Goal: Task Accomplishment & Management: Complete application form

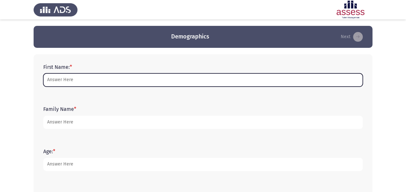
click at [133, 81] on input "First Name: *" at bounding box center [203, 79] width 320 height 13
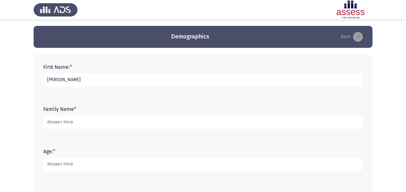
type input "[PERSON_NAME]"
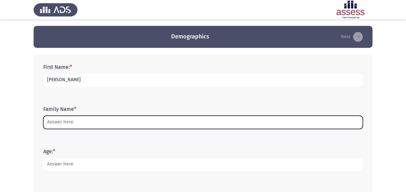
click at [48, 120] on input "Family Name *" at bounding box center [203, 122] width 320 height 13
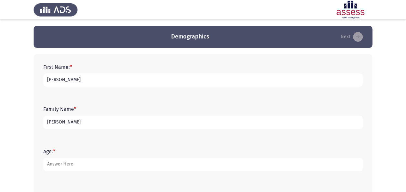
scroll to position [82, 0]
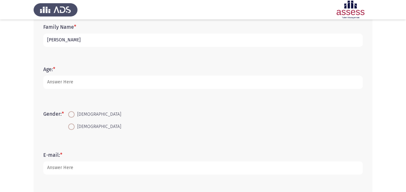
type input "[PERSON_NAME]"
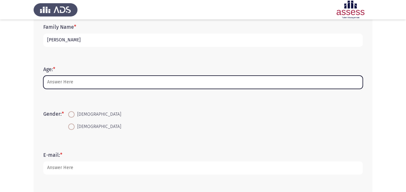
click at [61, 83] on input "Age: *" at bounding box center [203, 82] width 320 height 13
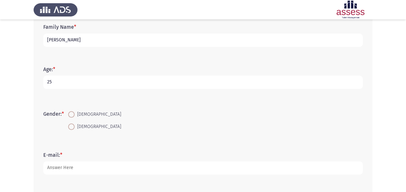
type input "25"
click at [75, 127] on span at bounding box center [71, 126] width 6 height 6
click at [75, 127] on input "[DEMOGRAPHIC_DATA]" at bounding box center [71, 126] width 6 height 6
radio input "true"
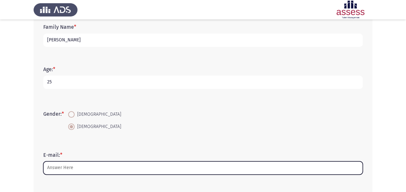
click at [81, 162] on input "E-mail: *" at bounding box center [203, 167] width 320 height 13
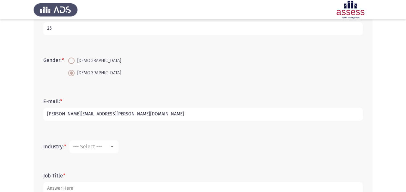
scroll to position [158, 0]
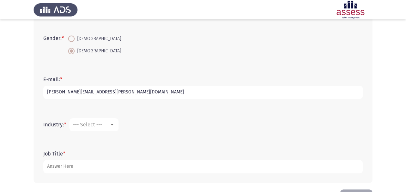
type input "[PERSON_NAME][EMAIL_ADDRESS][PERSON_NAME][DOMAIN_NAME]"
click at [102, 123] on span "--- Select ---" at bounding box center [87, 124] width 29 height 6
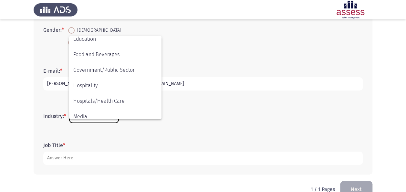
scroll to position [116, 0]
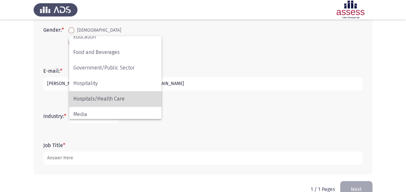
click at [114, 96] on span "Hospitals/Health Care" at bounding box center [115, 99] width 84 height 16
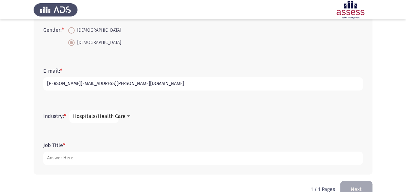
click at [118, 116] on span "Hospitals/Health Care" at bounding box center [99, 116] width 53 height 6
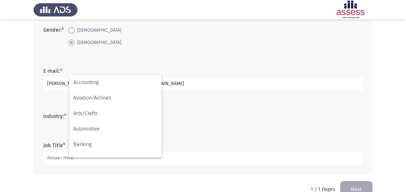
scroll to position [137, 0]
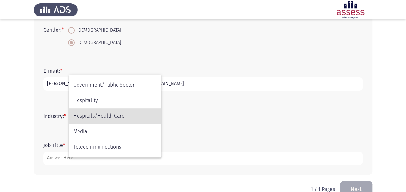
drag, startPoint x: 189, startPoint y: 114, endPoint x: 192, endPoint y: 156, distance: 42.1
click at [192, 156] on div at bounding box center [203, 96] width 406 height 192
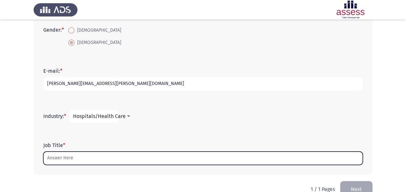
click at [152, 153] on input "Job Title *" at bounding box center [203, 158] width 320 height 13
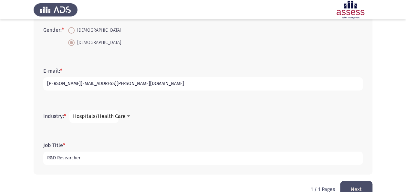
scroll to position [181, 0]
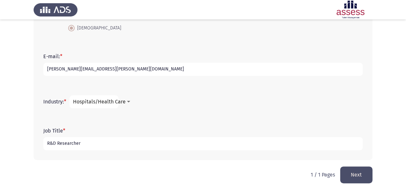
type input "R&D Researcher"
click at [366, 173] on button "Next" at bounding box center [356, 174] width 32 height 16
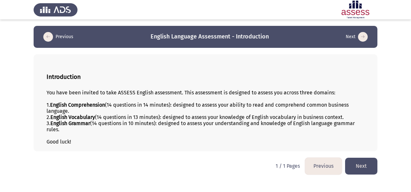
click at [371, 161] on button "Next" at bounding box center [361, 166] width 32 height 16
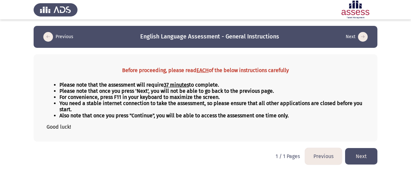
click at [362, 150] on button "Next" at bounding box center [361, 156] width 32 height 16
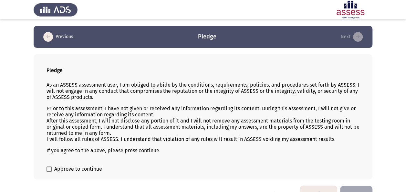
scroll to position [16, 0]
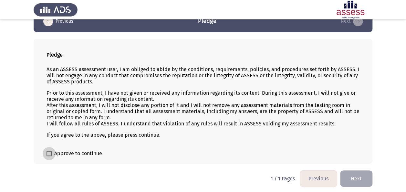
click at [84, 151] on span "Approve to continue" at bounding box center [78, 154] width 48 height 8
click at [49, 156] on input "Approve to continue" at bounding box center [49, 156] width 0 height 0
checkbox input "true"
click at [359, 173] on button "Next" at bounding box center [356, 178] width 32 height 16
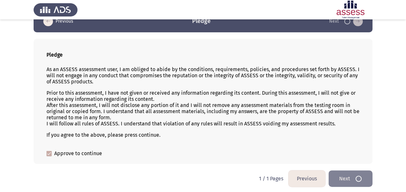
scroll to position [0, 0]
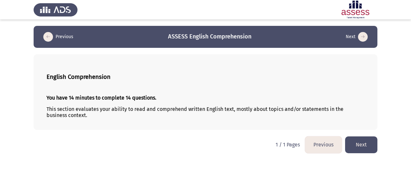
click at [372, 141] on button "Next" at bounding box center [361, 144] width 32 height 16
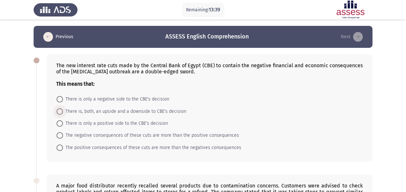
click at [136, 112] on span "There is, both, an upside and a downside to CBE's decision" at bounding box center [124, 112] width 123 height 8
click at [63, 112] on input "There is, both, an upside and a downside to CBE's decision" at bounding box center [60, 111] width 6 height 6
radio input "true"
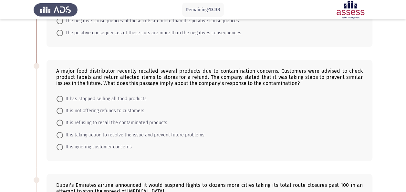
scroll to position [114, 0]
click at [178, 126] on form "It has stopped selling all food products It is not offering refunds to customer…" at bounding box center [209, 122] width 307 height 60
click at [181, 133] on span "It is taking action to resolve the issue and prevent future problems" at bounding box center [133, 135] width 141 height 8
click at [63, 133] on input "It is taking action to resolve the issue and prevent future problems" at bounding box center [60, 134] width 6 height 6
radio input "true"
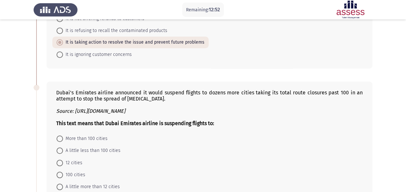
scroll to position [225, 0]
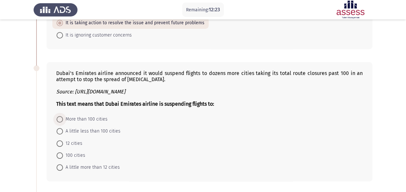
click at [95, 115] on span "More than 100 cities" at bounding box center [85, 119] width 45 height 8
click at [63, 116] on input "More than 100 cities" at bounding box center [60, 119] width 6 height 6
radio input "true"
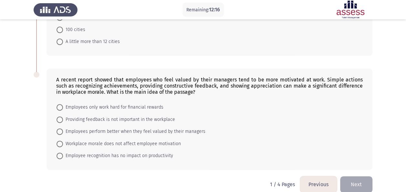
scroll to position [353, 0]
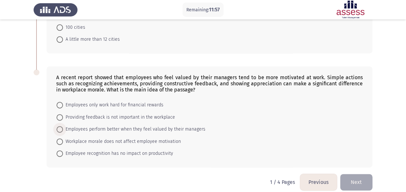
click at [92, 125] on span "Employees perform better when they feel valued by their managers" at bounding box center [134, 129] width 142 height 8
click at [63, 126] on input "Employees perform better when they feel valued by their managers" at bounding box center [60, 129] width 6 height 6
radio input "true"
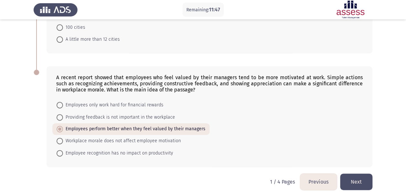
click at [351, 180] on button "Next" at bounding box center [356, 181] width 32 height 16
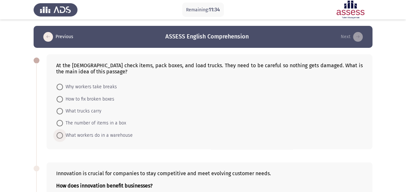
click at [108, 132] on span "What workers do in a warehouse" at bounding box center [98, 135] width 70 height 8
click at [63, 132] on input "What workers do in a warehouse" at bounding box center [60, 135] width 6 height 6
radio input "true"
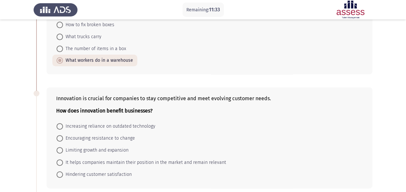
scroll to position [97, 0]
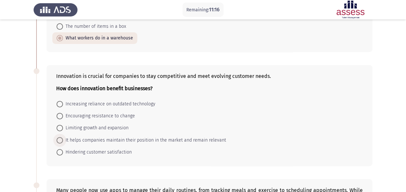
click at [106, 141] on span "It helps companies maintain their position in the market and remain relevant" at bounding box center [144, 140] width 163 height 8
click at [63, 141] on input "It helps companies maintain their position in the market and remain relevant" at bounding box center [60, 140] width 6 height 6
radio input "true"
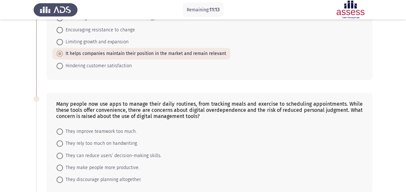
scroll to position [200, 0]
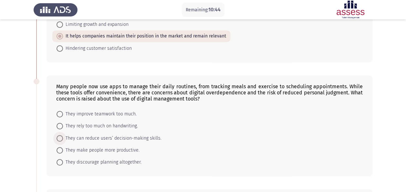
click at [143, 137] on span "They can reduce users’ decision-making skills." at bounding box center [112, 138] width 99 height 8
click at [63, 137] on input "They can reduce users’ decision-making skills." at bounding box center [60, 138] width 6 height 6
radio input "true"
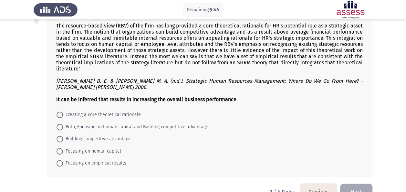
scroll to position [374, 0]
click at [106, 148] on span "Focusing on human capital" at bounding box center [92, 152] width 58 height 8
click at [63, 148] on input "Focusing on human capital" at bounding box center [60, 151] width 6 height 6
radio input "true"
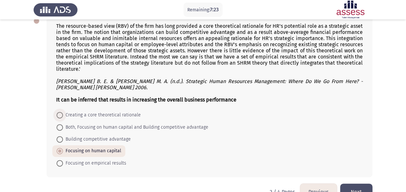
click at [108, 113] on span "Creating a core theoretical rationale" at bounding box center [102, 115] width 78 height 8
click at [63, 113] on input "Creating a core theoretical rationale" at bounding box center [60, 115] width 6 height 6
radio input "true"
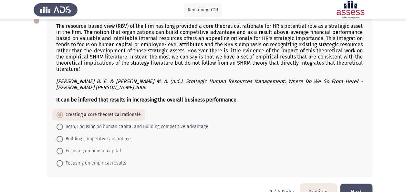
scroll to position [374, 0]
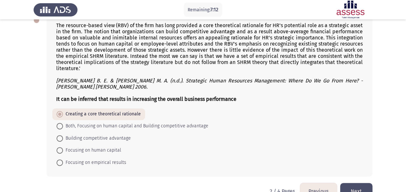
click at [355, 184] on button "Next" at bounding box center [356, 191] width 32 height 16
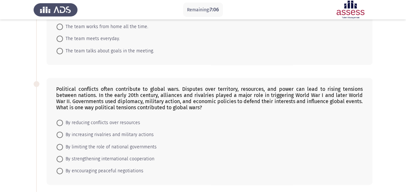
scroll to position [11, 0]
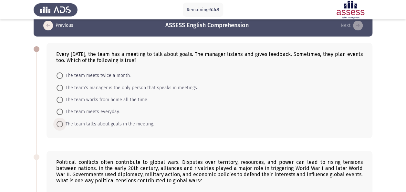
click at [122, 124] on span "The team talks about goals in the meeting." at bounding box center [108, 124] width 91 height 8
click at [63, 124] on input "The team talks about goals in the meeting." at bounding box center [60, 124] width 6 height 6
radio input "true"
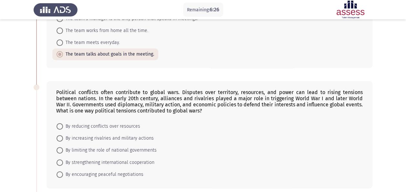
scroll to position [81, 0]
click at [128, 138] on span "By increasing rivalries and military actions" at bounding box center [108, 138] width 91 height 8
click at [63, 138] on input "By increasing rivalries and military actions" at bounding box center [60, 137] width 6 height 6
radio input "true"
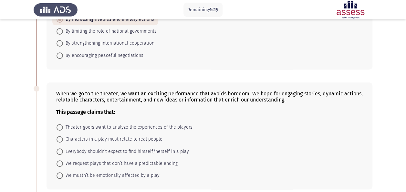
scroll to position [212, 0]
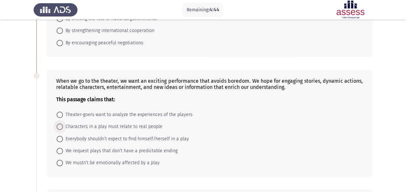
click at [104, 126] on span "Characters in a play must relate to real people" at bounding box center [113, 127] width 100 height 8
click at [63, 126] on input "Characters in a play must relate to real people" at bounding box center [60, 126] width 6 height 6
radio input "true"
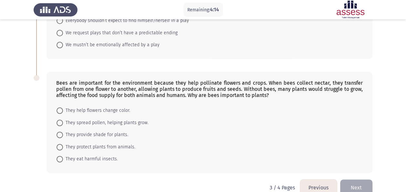
scroll to position [329, 0]
click at [138, 119] on span "They spread pollen, helping plants grow." at bounding box center [106, 123] width 86 height 8
click at [63, 120] on input "They spread pollen, helping plants grow." at bounding box center [60, 123] width 6 height 6
radio input "true"
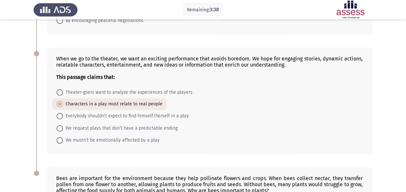
scroll to position [339, 0]
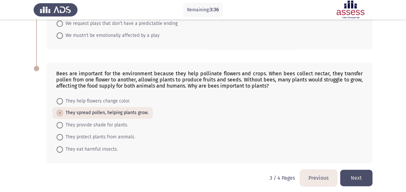
click at [347, 176] on button "Next" at bounding box center [356, 178] width 32 height 16
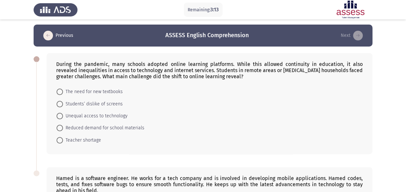
scroll to position [2, 0]
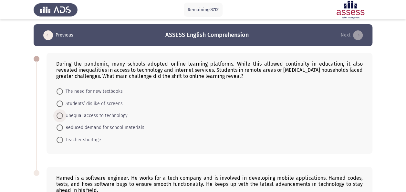
click at [92, 115] on span "Unequal access to technology" at bounding box center [95, 116] width 65 height 8
click at [63, 115] on input "Unequal access to technology" at bounding box center [60, 115] width 6 height 6
radio input "true"
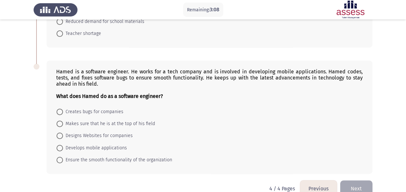
scroll to position [108, 0]
click at [121, 145] on span "Develops mobile applications" at bounding box center [95, 148] width 64 height 8
click at [63, 145] on input "Develops mobile applications" at bounding box center [60, 147] width 6 height 6
radio input "true"
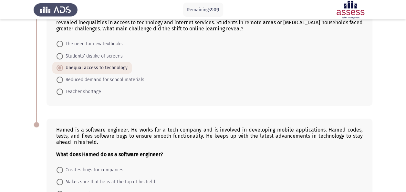
scroll to position [119, 0]
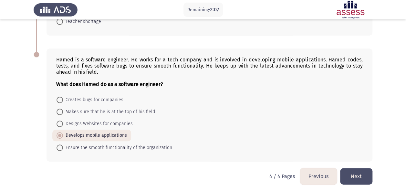
click at [318, 170] on button "Previous" at bounding box center [318, 176] width 37 height 16
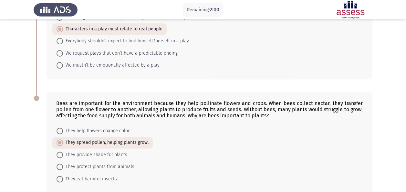
scroll to position [339, 0]
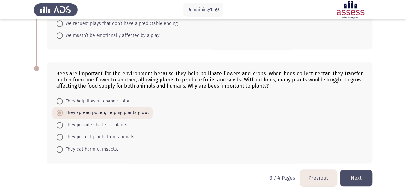
click at [320, 173] on button "Previous" at bounding box center [318, 178] width 37 height 16
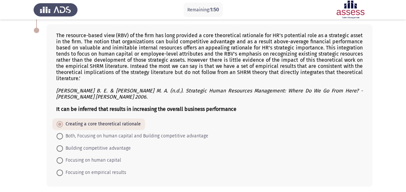
scroll to position [365, 0]
click at [102, 156] on span "Focusing on human capital" at bounding box center [92, 160] width 58 height 8
click at [63, 157] on input "Focusing on human capital" at bounding box center [60, 160] width 6 height 6
radio input "true"
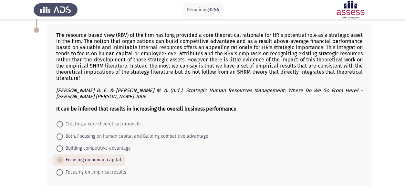
scroll to position [387, 0]
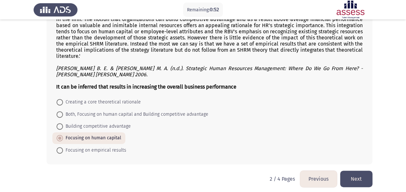
click at [350, 175] on button "Next" at bounding box center [356, 179] width 32 height 16
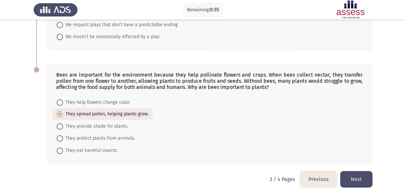
scroll to position [339, 0]
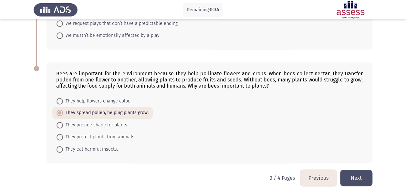
click at [362, 172] on button "Next" at bounding box center [356, 178] width 32 height 16
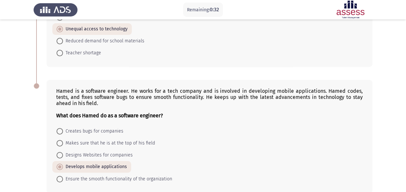
scroll to position [119, 0]
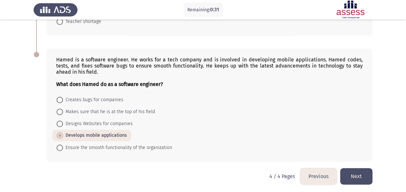
click at [353, 169] on button "Next" at bounding box center [356, 176] width 32 height 16
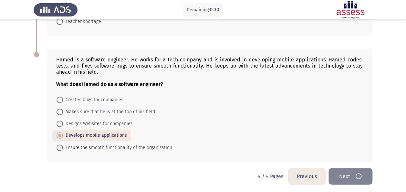
scroll to position [0, 0]
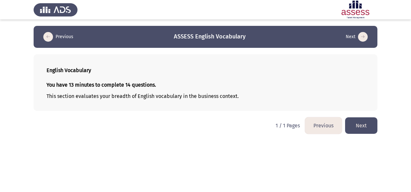
click at [348, 126] on button "Next" at bounding box center [361, 125] width 32 height 16
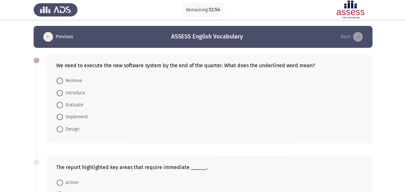
scroll to position [8, 0]
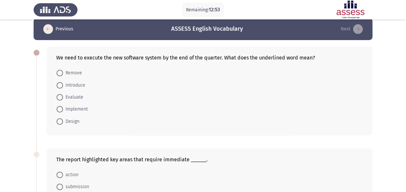
click at [95, 58] on div "We need to execute the new software system by the end of the quarter. What does…" at bounding box center [209, 58] width 307 height 6
click at [77, 86] on span "Introduce" at bounding box center [74, 85] width 22 height 8
click at [63, 86] on input "Introduce" at bounding box center [60, 85] width 6 height 6
radio input "true"
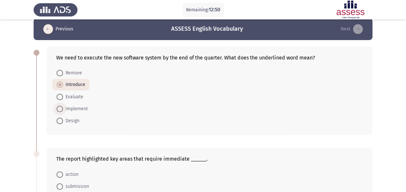
click at [76, 108] on span "Implement" at bounding box center [75, 109] width 25 height 8
click at [63, 108] on input "Implement" at bounding box center [60, 109] width 6 height 6
radio input "true"
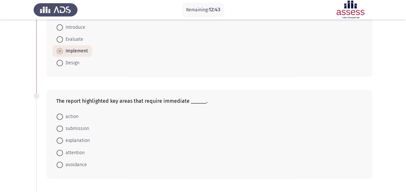
scroll to position [67, 0]
click at [74, 118] on span "action" at bounding box center [71, 116] width 16 height 8
click at [63, 118] on input "action" at bounding box center [60, 115] width 6 height 6
radio input "true"
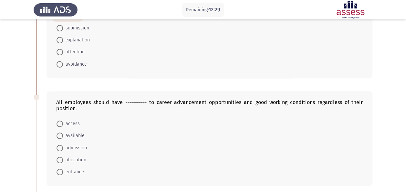
scroll to position [165, 0]
click at [71, 125] on span "access" at bounding box center [71, 124] width 17 height 8
click at [63, 125] on input "access" at bounding box center [60, 124] width 6 height 6
radio input "true"
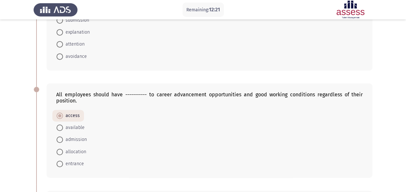
scroll to position [291, 0]
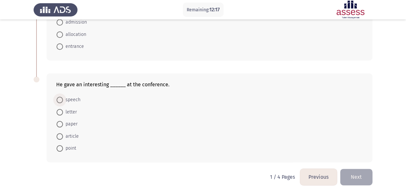
click at [77, 98] on span "speech" at bounding box center [71, 100] width 17 height 8
click at [63, 98] on input "speech" at bounding box center [60, 100] width 6 height 6
radio input "true"
click at [358, 171] on button "Next" at bounding box center [356, 177] width 32 height 16
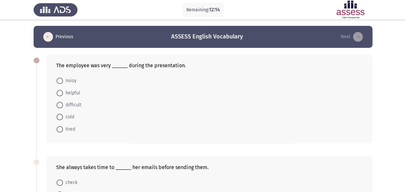
scroll to position [2, 0]
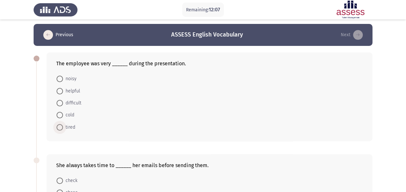
click at [71, 125] on span "tired" at bounding box center [69, 127] width 12 height 8
click at [63, 125] on input "tired" at bounding box center [60, 127] width 6 height 6
radio input "true"
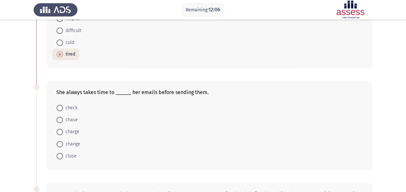
scroll to position [75, 0]
click at [71, 109] on span "check" at bounding box center [70, 107] width 15 height 8
click at [63, 109] on input "check" at bounding box center [60, 107] width 6 height 6
radio input "true"
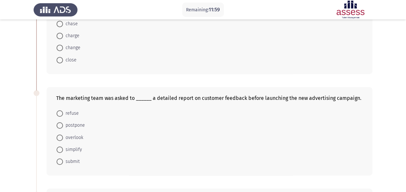
scroll to position [170, 0]
click at [72, 158] on span "submit" at bounding box center [71, 162] width 17 height 8
click at [63, 159] on input "submit" at bounding box center [60, 162] width 6 height 6
radio input "true"
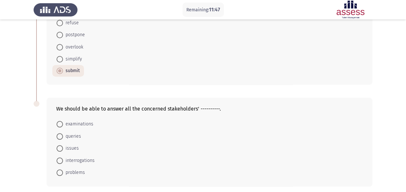
scroll to position [265, 0]
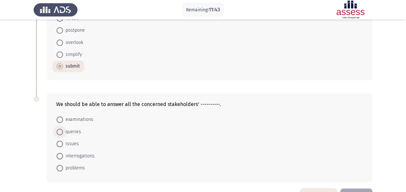
click at [78, 129] on span "queries" at bounding box center [72, 132] width 18 height 8
click at [63, 129] on input "queries" at bounding box center [60, 132] width 6 height 6
radio input "true"
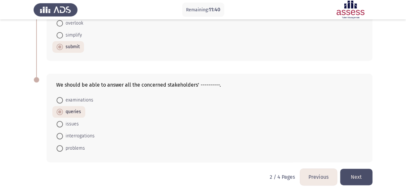
click at [355, 172] on button "Next" at bounding box center [356, 177] width 32 height 16
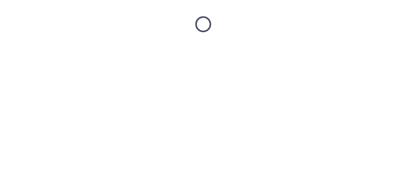
scroll to position [0, 0]
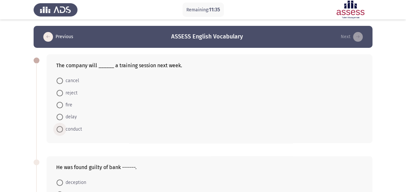
click at [71, 128] on span "conduct" at bounding box center [72, 129] width 19 height 8
click at [63, 128] on input "conduct" at bounding box center [60, 129] width 6 height 6
radio input "true"
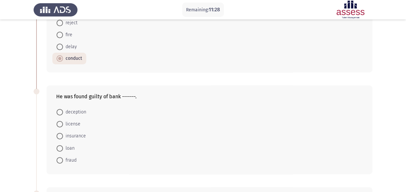
scroll to position [70, 0]
click at [77, 159] on mat-radio-button "fraud" at bounding box center [66, 160] width 28 height 12
click at [75, 159] on span "fraud" at bounding box center [70, 160] width 14 height 8
click at [63, 159] on input "fraud" at bounding box center [60, 160] width 6 height 6
radio input "true"
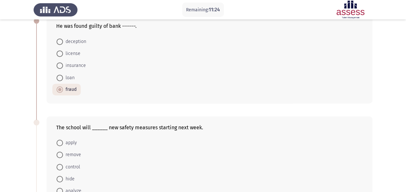
scroll to position [168, 0]
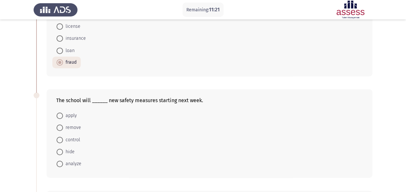
click at [66, 117] on span "apply" at bounding box center [70, 116] width 14 height 8
click at [63, 117] on input "apply" at bounding box center [60, 115] width 6 height 6
radio input "true"
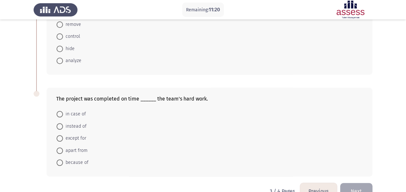
scroll to position [285, 0]
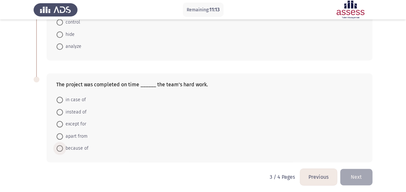
click at [79, 144] on span "because of" at bounding box center [76, 148] width 26 height 8
click at [63, 145] on input "because of" at bounding box center [60, 148] width 6 height 6
radio input "true"
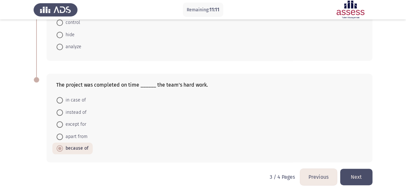
click at [348, 173] on button "Next" at bounding box center [356, 177] width 32 height 16
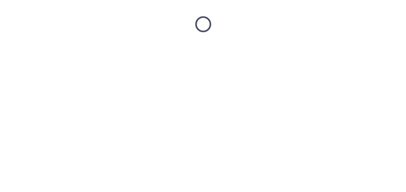
scroll to position [0, 0]
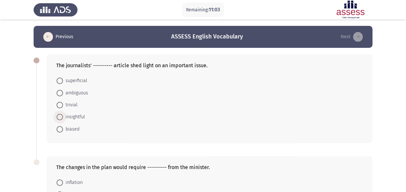
click at [77, 115] on span "insightful" at bounding box center [74, 117] width 22 height 8
click at [63, 115] on input "insightful" at bounding box center [60, 117] width 6 height 6
radio input "true"
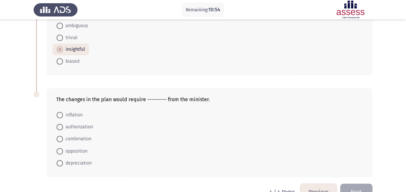
scroll to position [83, 0]
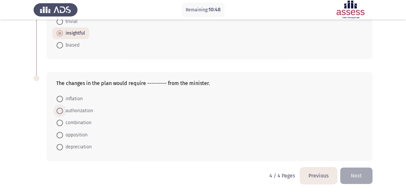
click at [87, 110] on span "authorization" at bounding box center [78, 111] width 30 height 8
click at [63, 110] on input "authorization" at bounding box center [60, 111] width 6 height 6
radio input "true"
click at [329, 178] on button "Previous" at bounding box center [318, 175] width 37 height 16
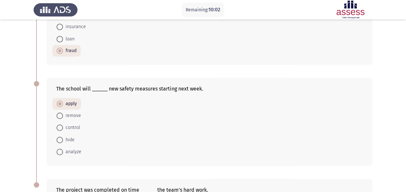
scroll to position [284, 0]
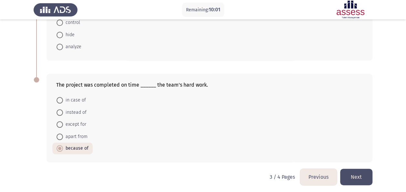
click at [320, 169] on button "Previous" at bounding box center [318, 177] width 37 height 16
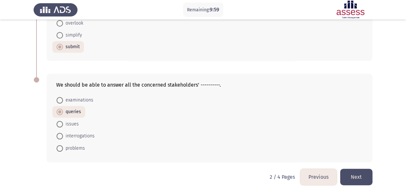
click at [320, 172] on button "Previous" at bounding box center [318, 177] width 37 height 16
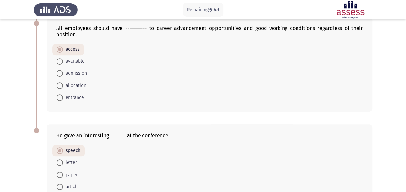
scroll to position [290, 0]
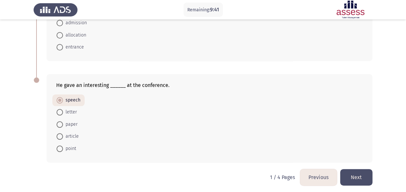
click at [356, 173] on button "Next" at bounding box center [356, 177] width 32 height 16
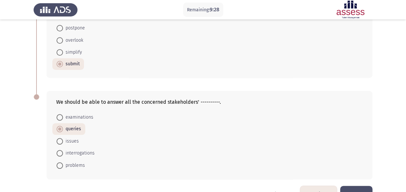
scroll to position [284, 0]
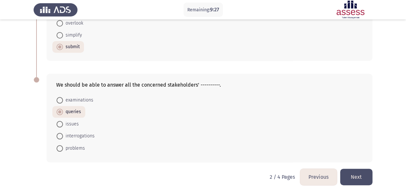
click at [358, 170] on button "Next" at bounding box center [356, 177] width 32 height 16
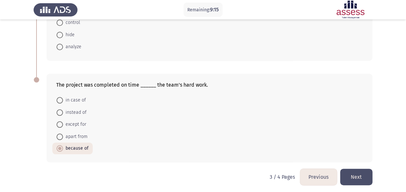
click at [350, 169] on button "Next" at bounding box center [356, 177] width 32 height 16
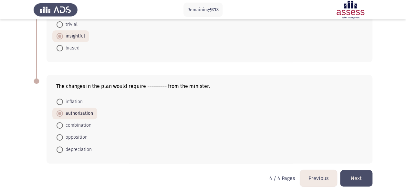
scroll to position [83, 0]
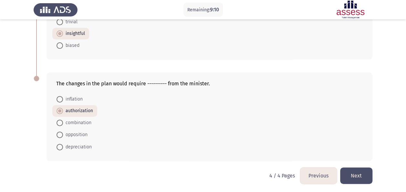
click at [362, 171] on button "Next" at bounding box center [356, 175] width 32 height 16
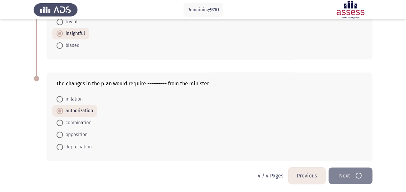
scroll to position [0, 0]
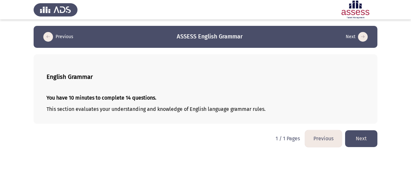
click at [358, 141] on button "Next" at bounding box center [361, 138] width 32 height 16
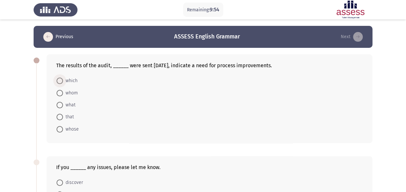
click at [73, 81] on span "which" at bounding box center [70, 81] width 15 height 8
click at [63, 81] on input "which" at bounding box center [60, 81] width 6 height 6
radio input "true"
click at [69, 118] on span "that" at bounding box center [68, 117] width 11 height 8
click at [63, 118] on input "that" at bounding box center [60, 116] width 6 height 6
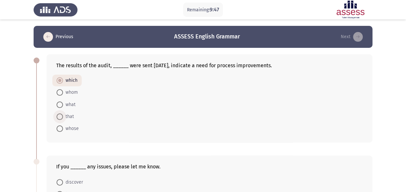
radio input "true"
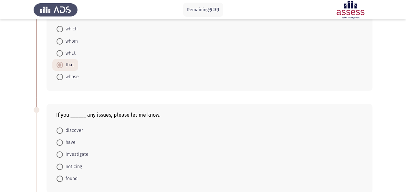
scroll to position [65, 0]
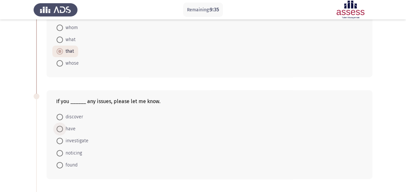
click at [71, 127] on span "have" at bounding box center [69, 129] width 13 height 8
click at [63, 127] on input "have" at bounding box center [60, 129] width 6 height 6
radio input "true"
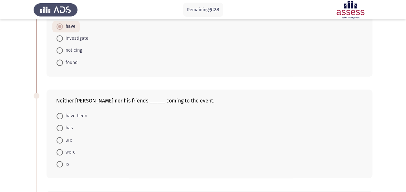
scroll to position [167, 0]
click at [67, 141] on span "are" at bounding box center [67, 141] width 9 height 8
click at [63, 141] on input "are" at bounding box center [60, 140] width 6 height 6
radio input "true"
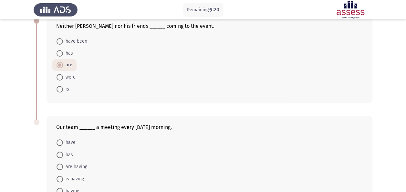
scroll to position [255, 0]
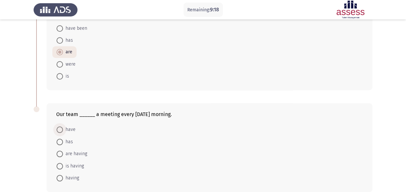
click at [69, 128] on span "have" at bounding box center [69, 130] width 13 height 8
click at [63, 128] on input "have" at bounding box center [60, 129] width 6 height 6
radio input "true"
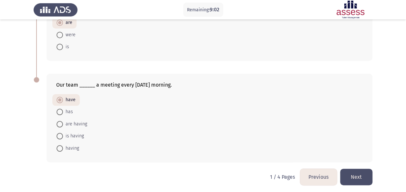
scroll to position [284, 0]
click at [68, 111] on span "has" at bounding box center [68, 113] width 10 height 8
click at [63, 111] on input "has" at bounding box center [60, 112] width 6 height 6
radio input "true"
click at [71, 99] on span "have" at bounding box center [69, 101] width 13 height 8
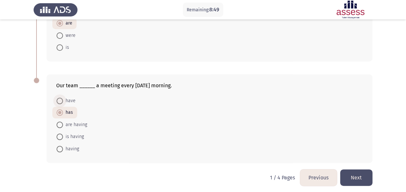
click at [63, 99] on input "have" at bounding box center [60, 101] width 6 height 6
radio input "true"
click at [358, 174] on button "Next" at bounding box center [356, 177] width 32 height 16
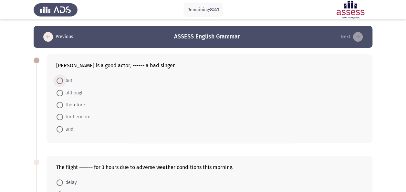
click at [66, 82] on span "but" at bounding box center [67, 81] width 9 height 8
click at [63, 82] on input "but" at bounding box center [60, 81] width 6 height 6
radio input "true"
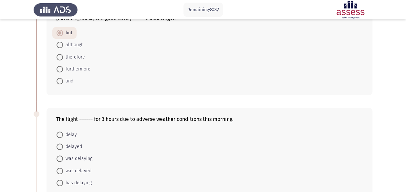
scroll to position [63, 0]
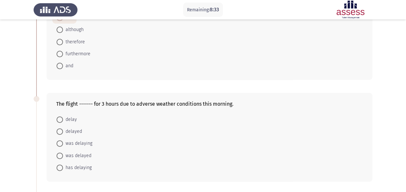
click at [84, 154] on span "was delayed" at bounding box center [77, 156] width 28 height 8
click at [63, 154] on input "was delayed" at bounding box center [60, 155] width 6 height 6
radio input "true"
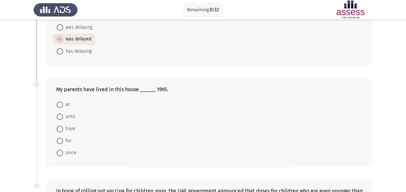
scroll to position [179, 0]
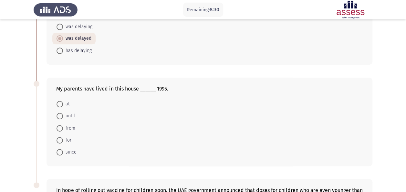
click at [70, 150] on span "since" at bounding box center [70, 152] width 14 height 8
click at [63, 150] on input "since" at bounding box center [60, 152] width 6 height 6
radio input "true"
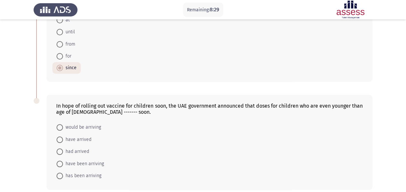
scroll to position [278, 0]
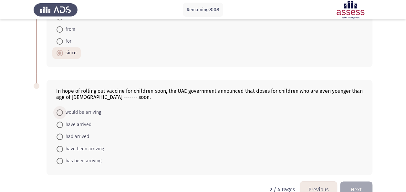
click at [84, 110] on span "would be arriving" at bounding box center [82, 113] width 38 height 8
click at [63, 110] on input "would be arriving" at bounding box center [60, 112] width 6 height 6
radio input "true"
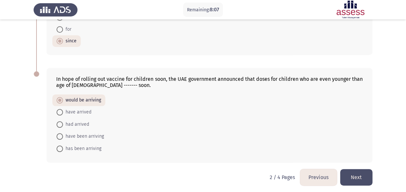
click at [360, 173] on button "Next" at bounding box center [356, 177] width 32 height 16
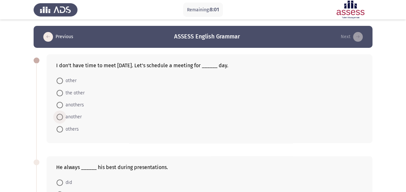
click at [75, 114] on span "another" at bounding box center [72, 117] width 19 height 8
click at [63, 114] on input "another" at bounding box center [60, 117] width 6 height 6
radio input "true"
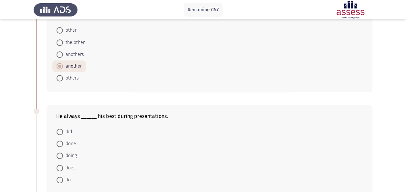
scroll to position [65, 0]
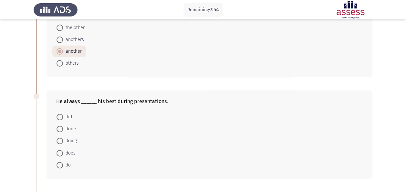
click at [69, 150] on span "does" at bounding box center [69, 153] width 13 height 8
click at [63, 150] on input "does" at bounding box center [60, 153] width 6 height 6
radio input "true"
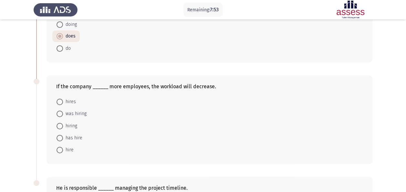
scroll to position [182, 0]
click at [68, 101] on span "hires" at bounding box center [69, 102] width 13 height 8
click at [63, 101] on input "hires" at bounding box center [60, 101] width 6 height 6
radio input "true"
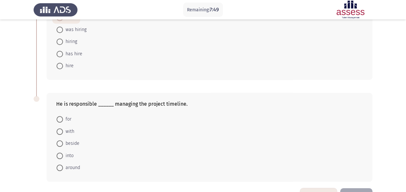
scroll to position [265, 0]
click at [65, 118] on span "for" at bounding box center [67, 120] width 8 height 8
click at [63, 118] on input "for" at bounding box center [60, 119] width 6 height 6
radio input "true"
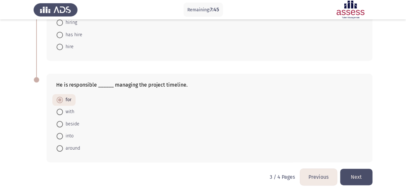
click at [355, 172] on button "Next" at bounding box center [356, 177] width 32 height 16
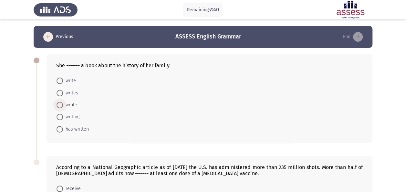
click at [71, 103] on span "wrote" at bounding box center [70, 105] width 14 height 8
click at [63, 103] on input "wrote" at bounding box center [60, 105] width 6 height 6
radio input "true"
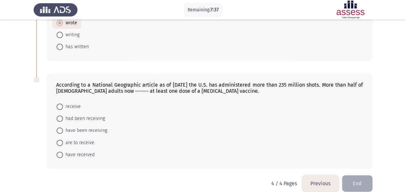
scroll to position [89, 0]
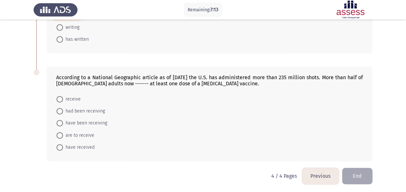
click at [78, 144] on span "have received" at bounding box center [79, 147] width 32 height 8
click at [63, 144] on input "have received" at bounding box center [60, 147] width 6 height 6
radio input "true"
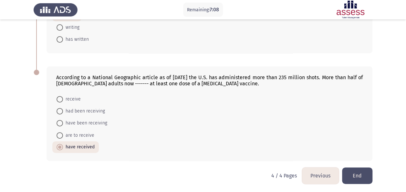
click at [309, 174] on button "Previous" at bounding box center [320, 175] width 37 height 16
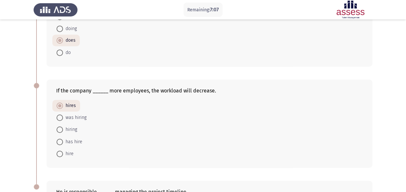
scroll to position [284, 0]
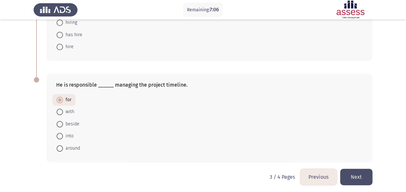
click at [318, 169] on button "Previous" at bounding box center [318, 177] width 37 height 16
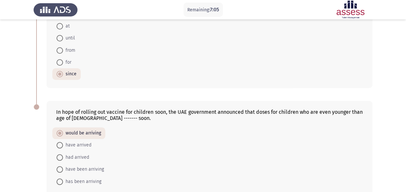
scroll to position [290, 0]
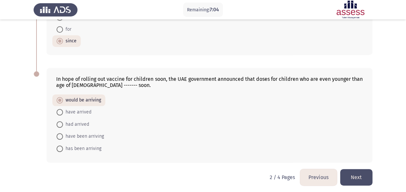
click at [319, 169] on button "Previous" at bounding box center [318, 177] width 37 height 16
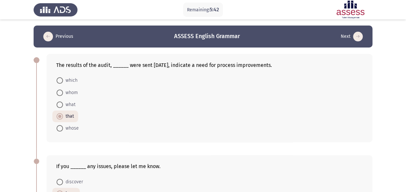
scroll to position [0, 0]
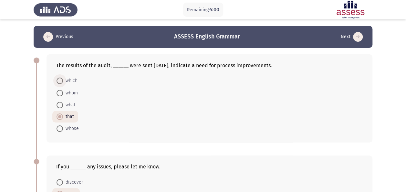
click at [68, 78] on span "which" at bounding box center [70, 81] width 15 height 8
click at [63, 78] on input "which" at bounding box center [60, 81] width 6 height 6
radio input "true"
click at [70, 118] on span "that" at bounding box center [68, 117] width 11 height 8
click at [63, 118] on input "that" at bounding box center [60, 116] width 6 height 6
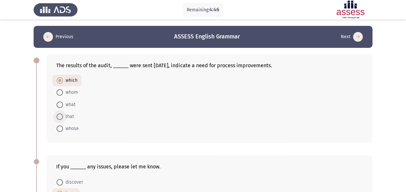
radio input "true"
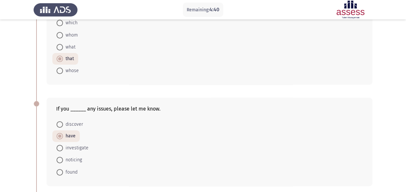
scroll to position [31, 0]
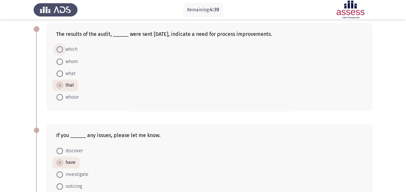
click at [67, 50] on span "which" at bounding box center [70, 50] width 15 height 8
click at [63, 50] on input "which" at bounding box center [60, 49] width 6 height 6
radio input "true"
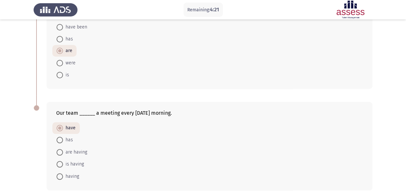
scroll to position [284, 0]
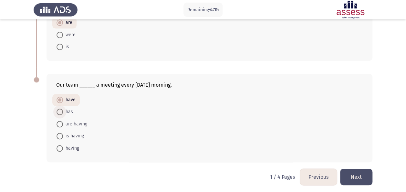
click at [65, 111] on span "has" at bounding box center [68, 112] width 10 height 8
click at [63, 111] on input "has" at bounding box center [60, 112] width 6 height 6
radio input "true"
click at [364, 178] on button "Next" at bounding box center [356, 177] width 32 height 16
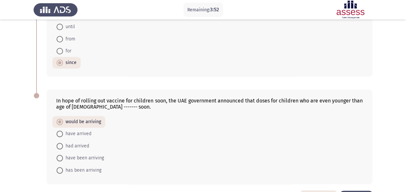
scroll to position [290, 0]
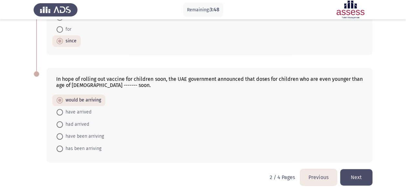
click at [345, 169] on button "Next" at bounding box center [356, 177] width 32 height 16
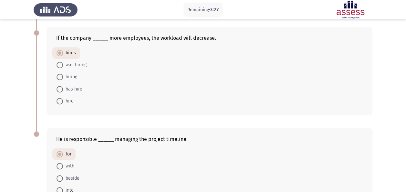
scroll to position [284, 0]
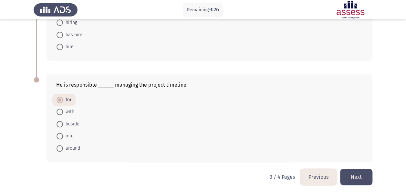
click at [350, 169] on button "Next" at bounding box center [356, 177] width 32 height 16
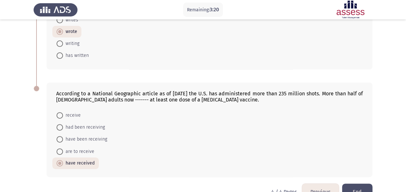
scroll to position [89, 0]
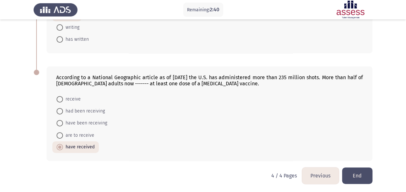
click at [320, 175] on button "Previous" at bounding box center [320, 175] width 37 height 16
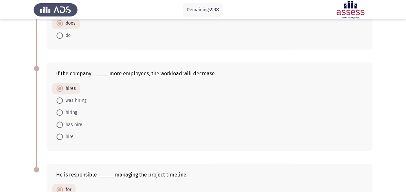
scroll to position [284, 0]
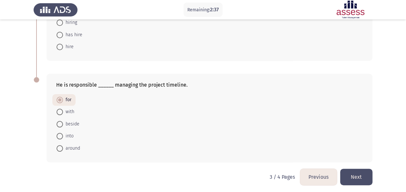
click at [312, 180] on button "Previous" at bounding box center [318, 177] width 37 height 16
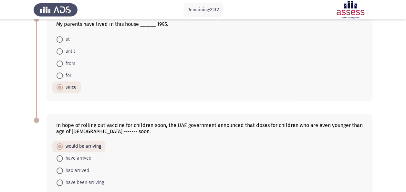
scroll to position [290, 0]
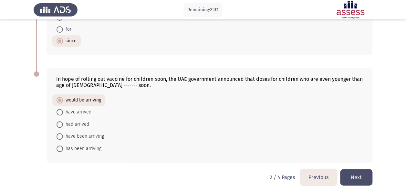
click at [320, 173] on button "Previous" at bounding box center [318, 177] width 37 height 16
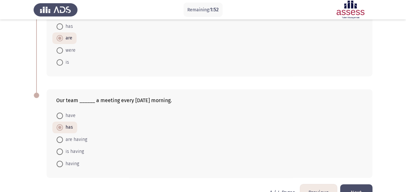
scroll to position [284, 0]
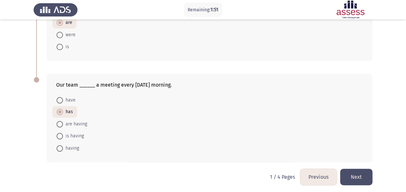
click at [354, 173] on button "Next" at bounding box center [356, 177] width 32 height 16
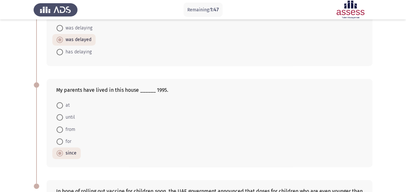
scroll to position [290, 0]
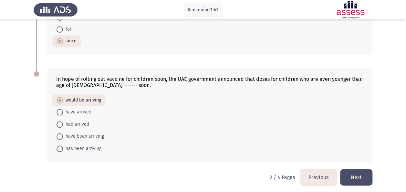
click at [359, 172] on button "Next" at bounding box center [356, 177] width 32 height 16
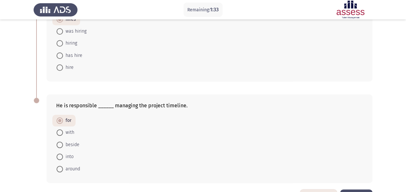
scroll to position [284, 0]
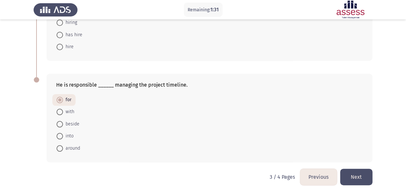
click at [355, 173] on button "Next" at bounding box center [356, 177] width 32 height 16
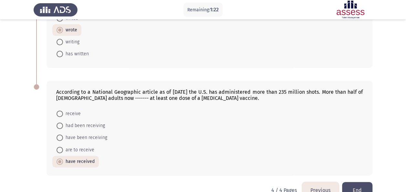
scroll to position [89, 0]
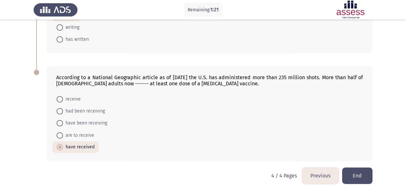
click at [363, 174] on button "End" at bounding box center [357, 175] width 30 height 16
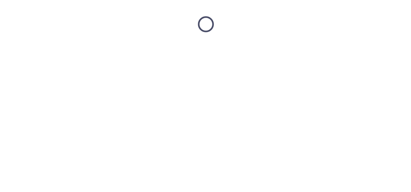
scroll to position [0, 0]
